Goal: Find specific page/section: Find specific page/section

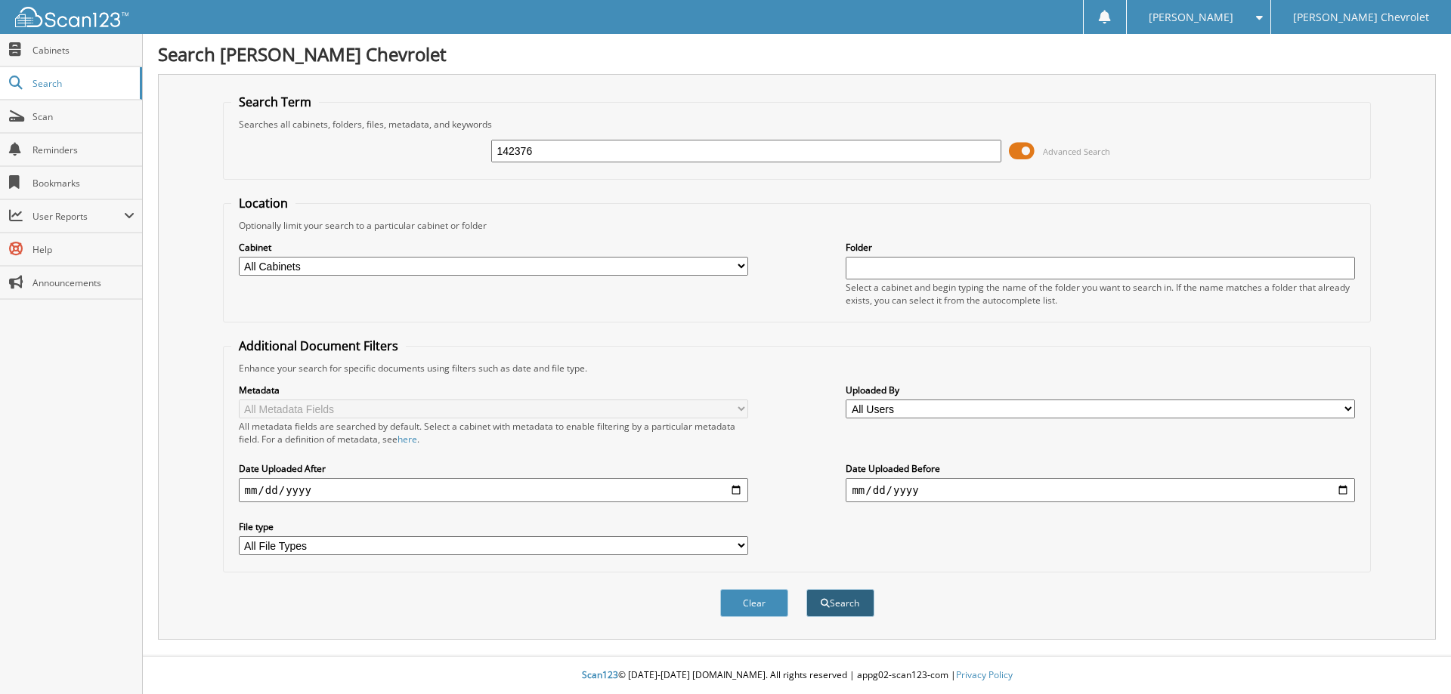
type input "142376"
click at [852, 603] on button "Search" at bounding box center [840, 603] width 68 height 28
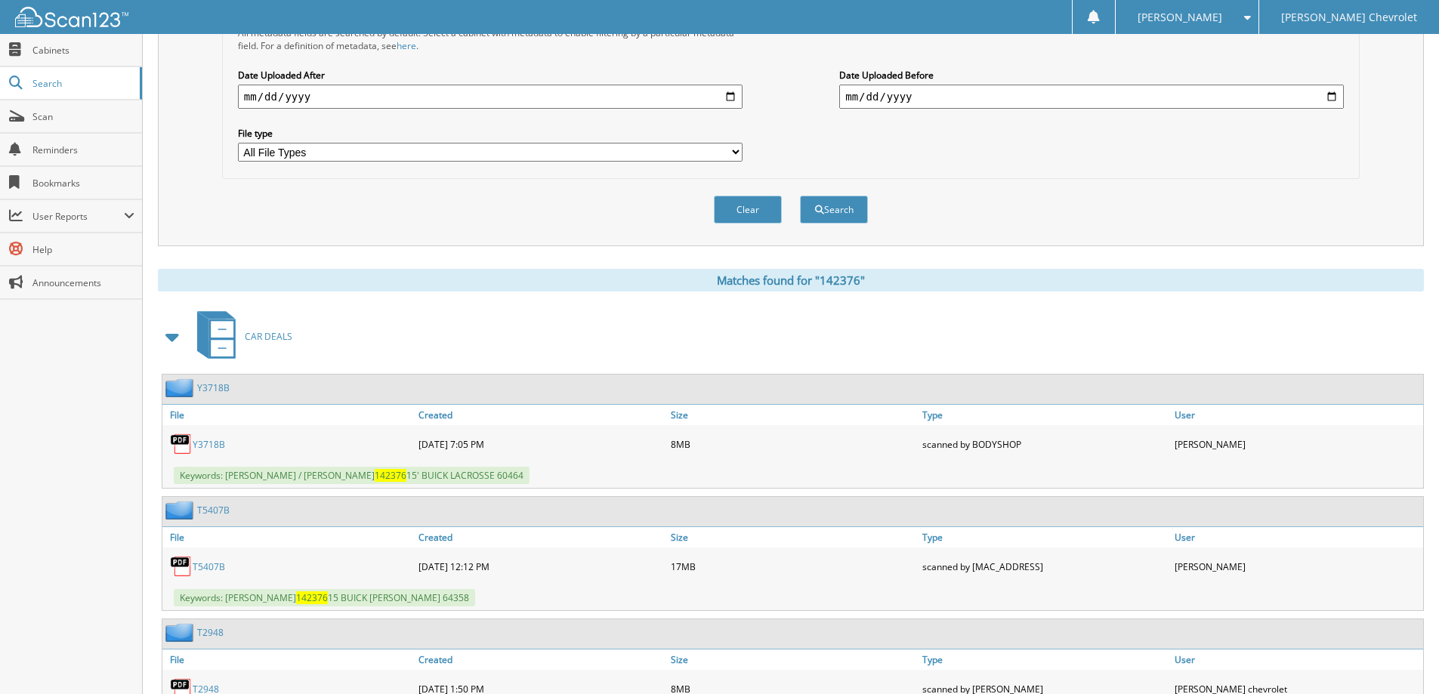
scroll to position [453, 0]
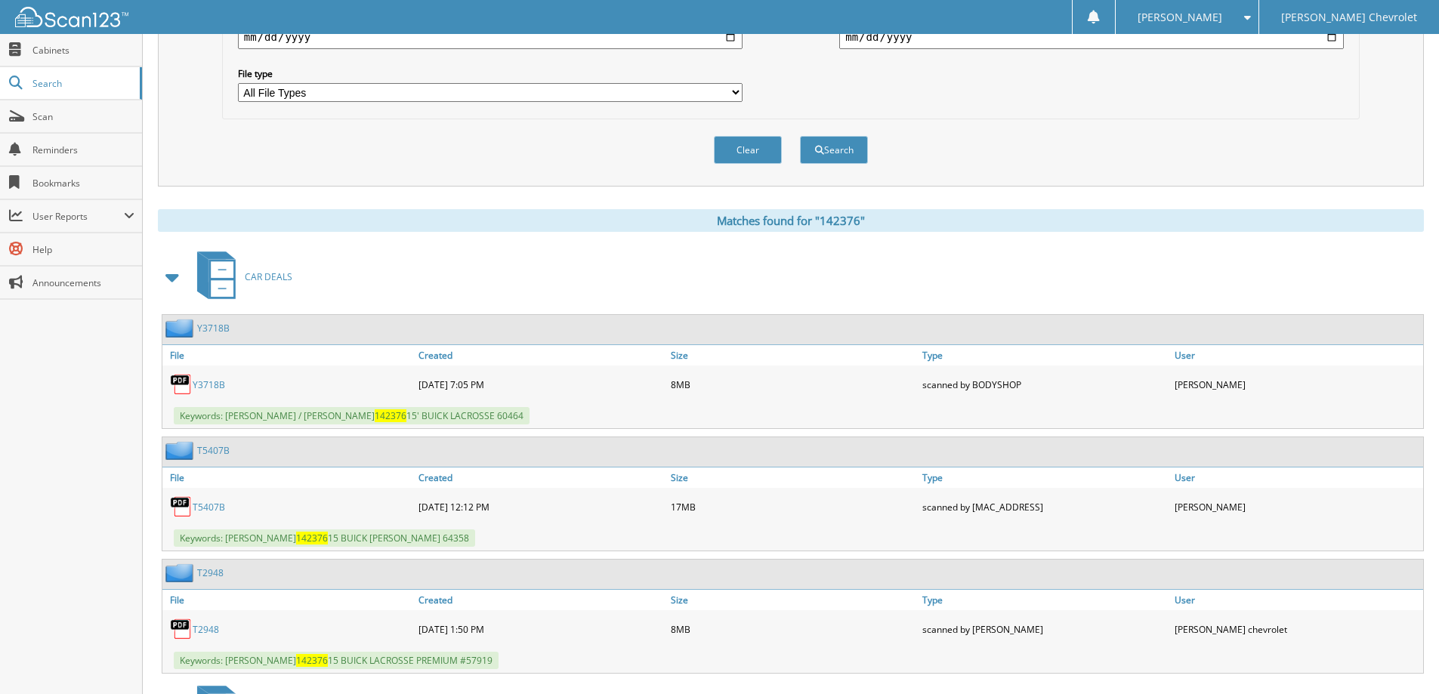
click at [209, 505] on link "T5407B" at bounding box center [209, 507] width 32 height 13
